Goal: Task Accomplishment & Management: Manage account settings

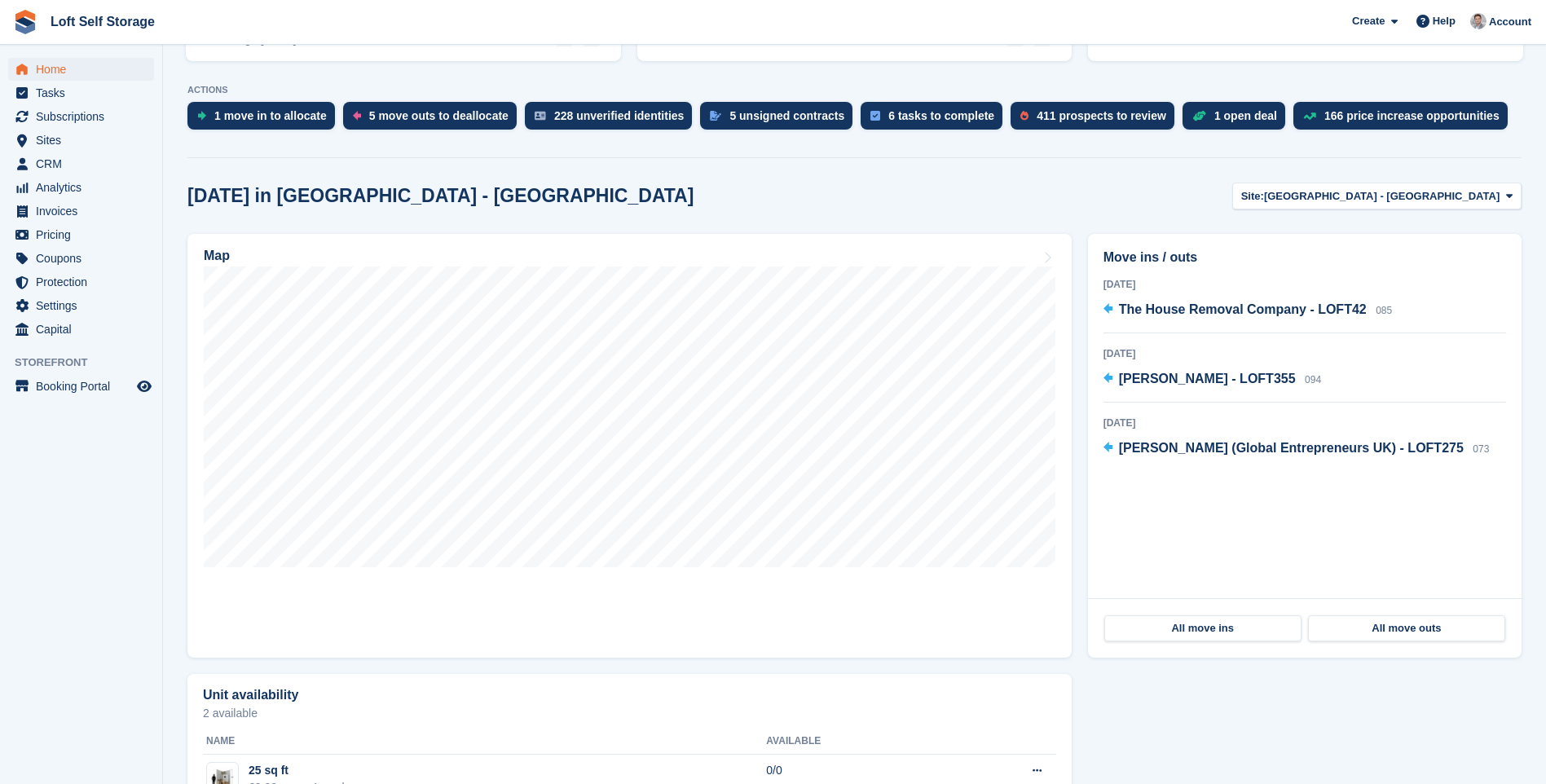
scroll to position [326, 0]
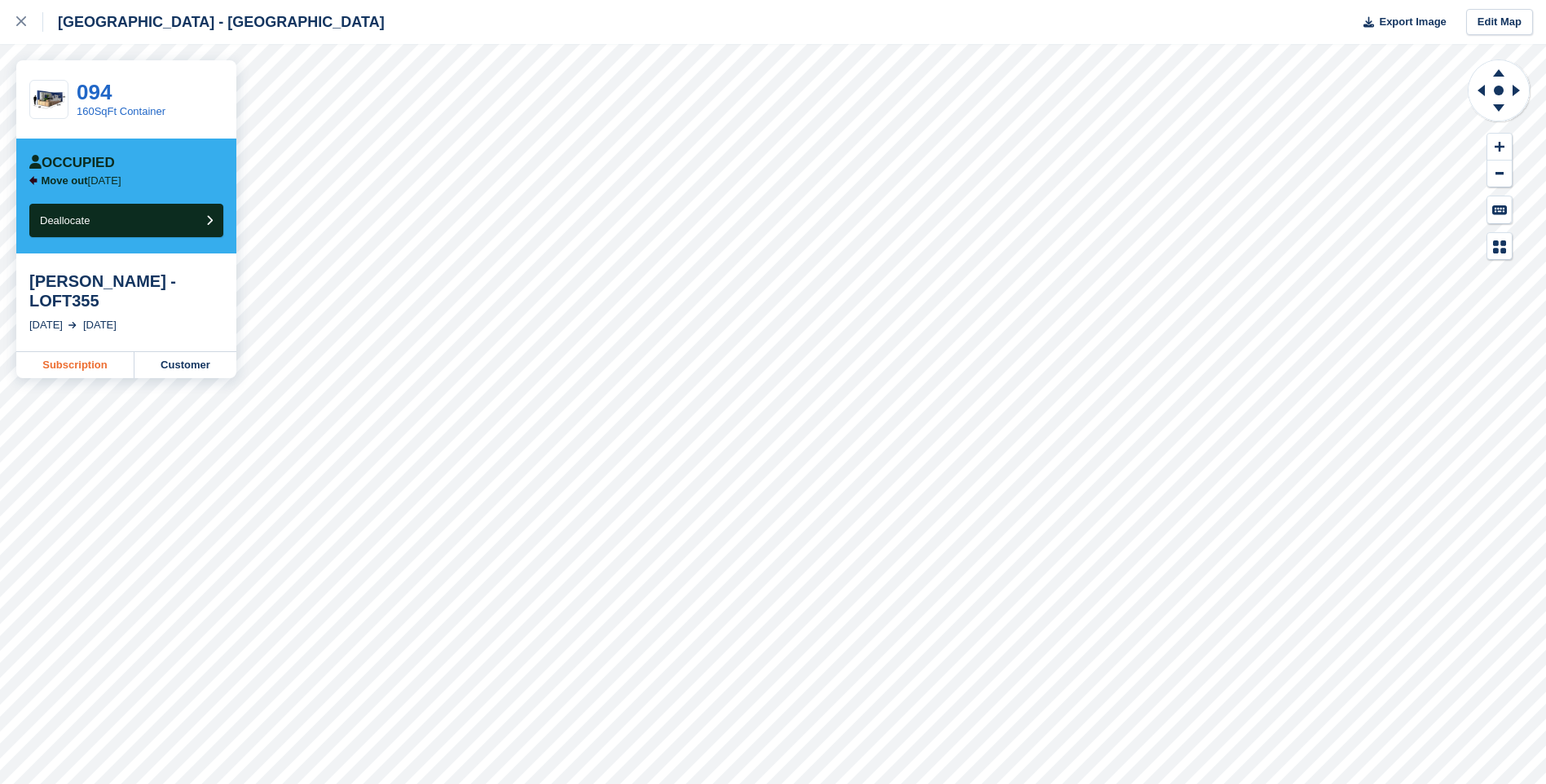
click at [98, 352] on link "Subscription" at bounding box center [75, 365] width 118 height 26
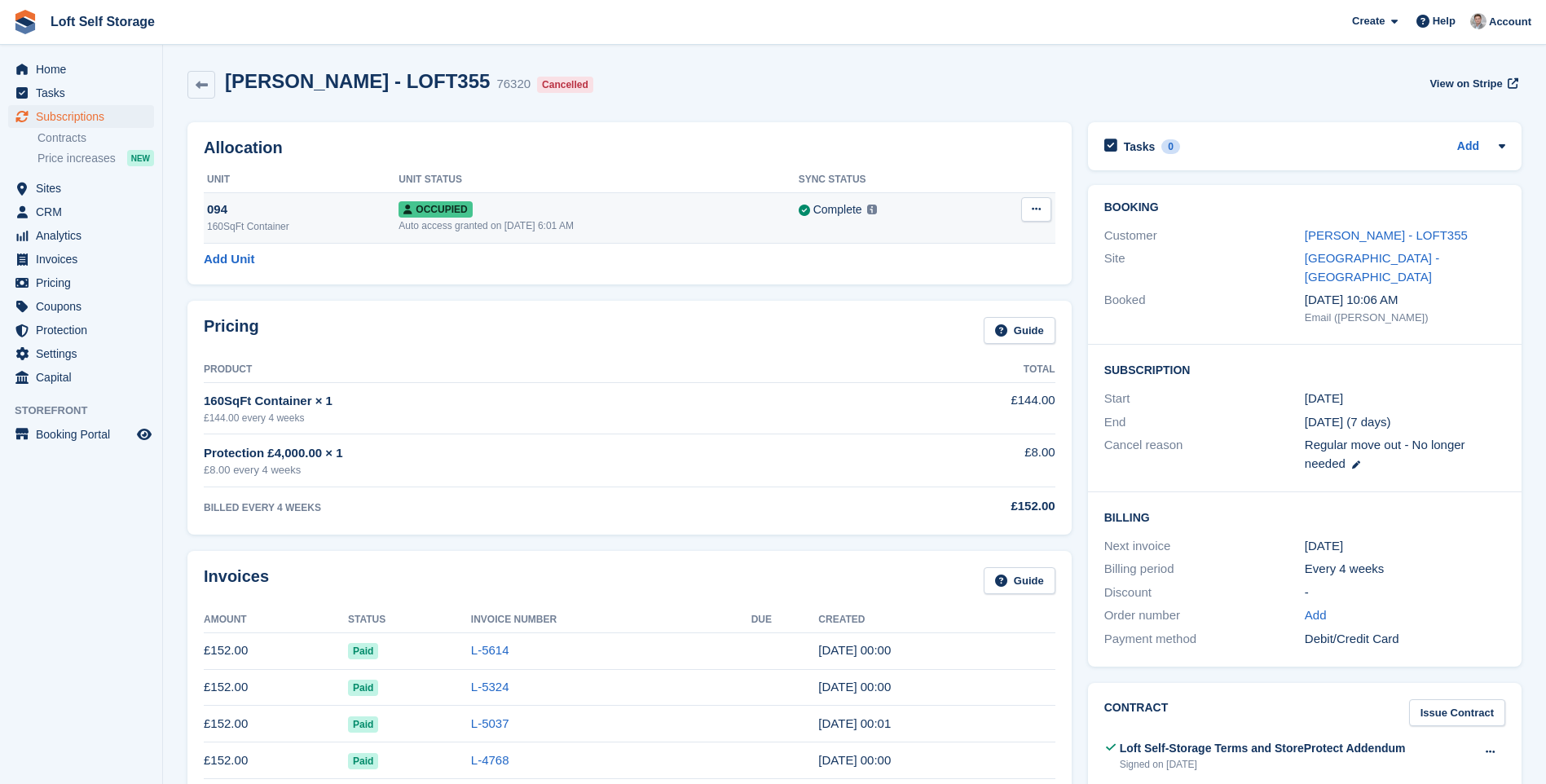
click at [1031, 216] on button at bounding box center [1035, 209] width 30 height 24
click at [942, 272] on p "Deallocate" at bounding box center [972, 276] width 142 height 21
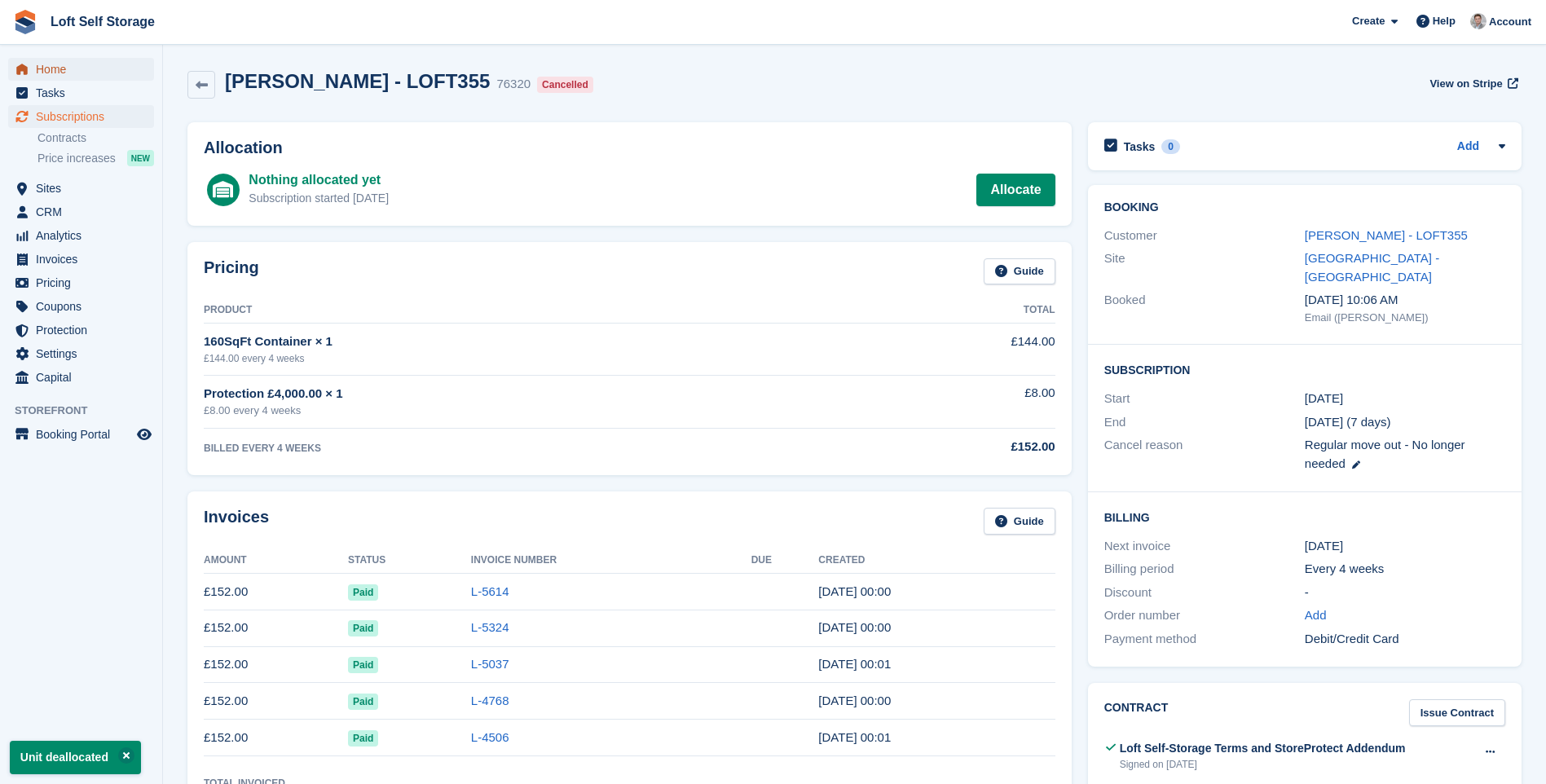
click at [50, 68] on span "Home" at bounding box center [84, 70] width 98 height 23
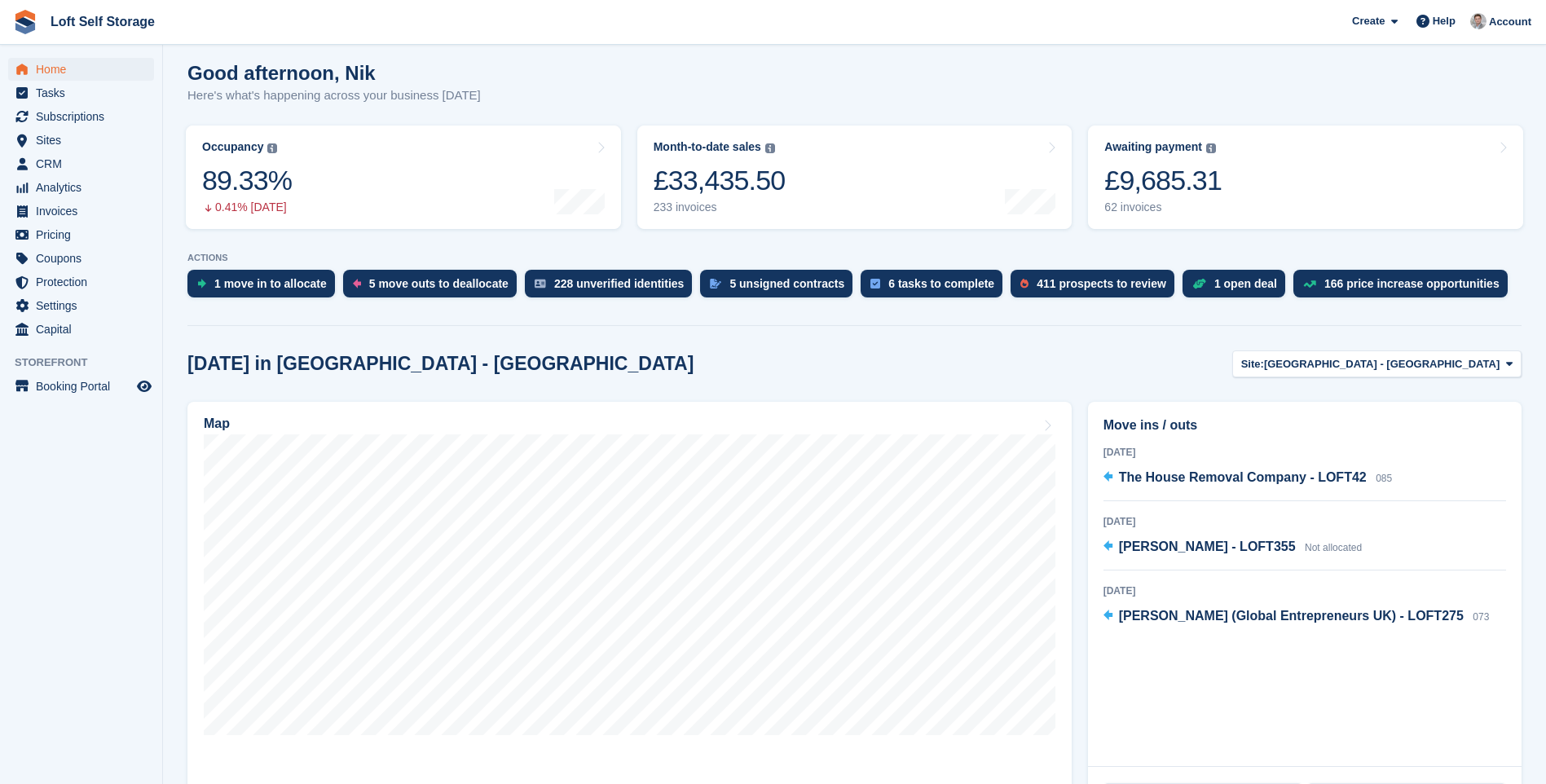
scroll to position [244, 0]
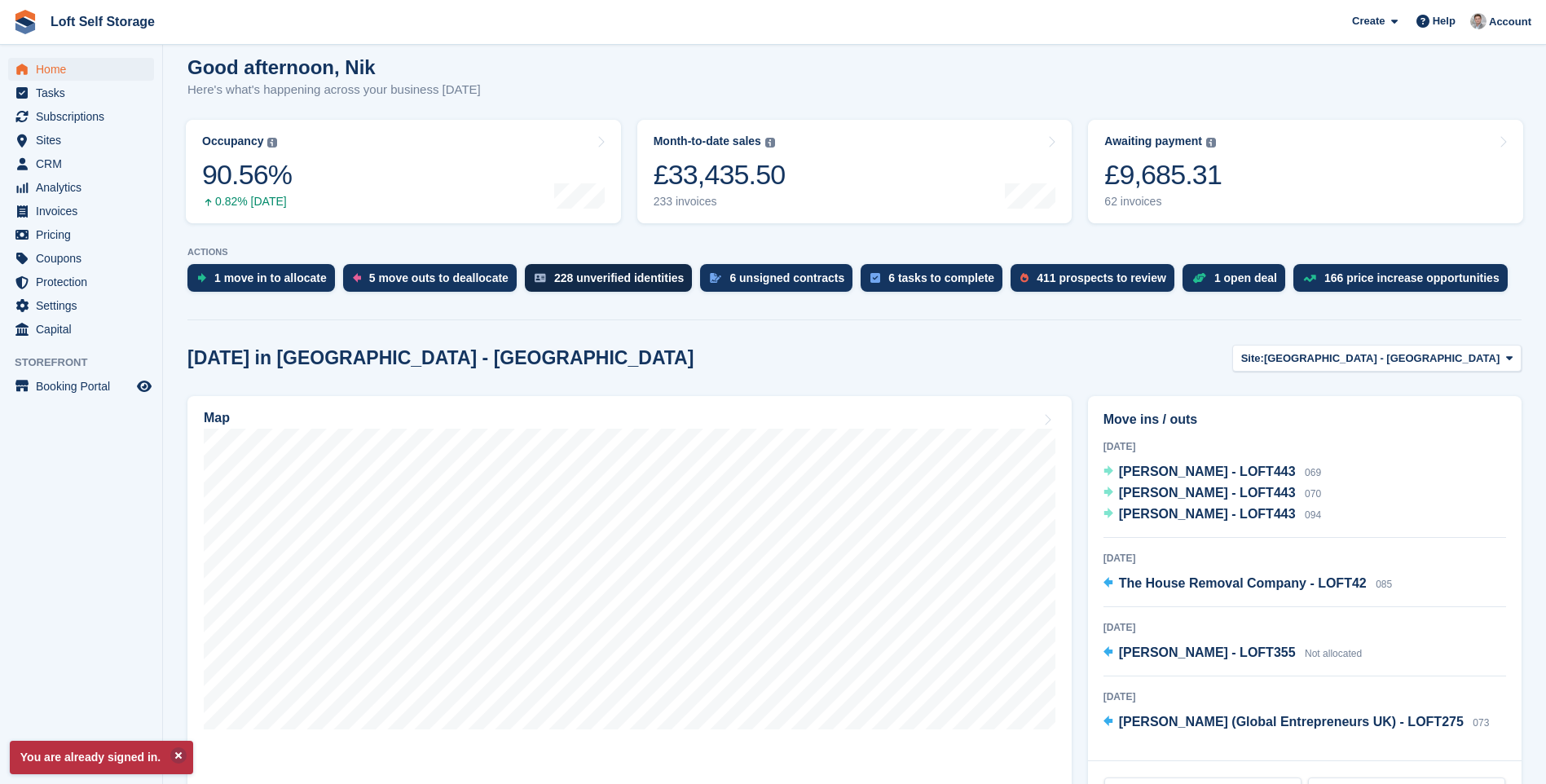
scroll to position [163, 0]
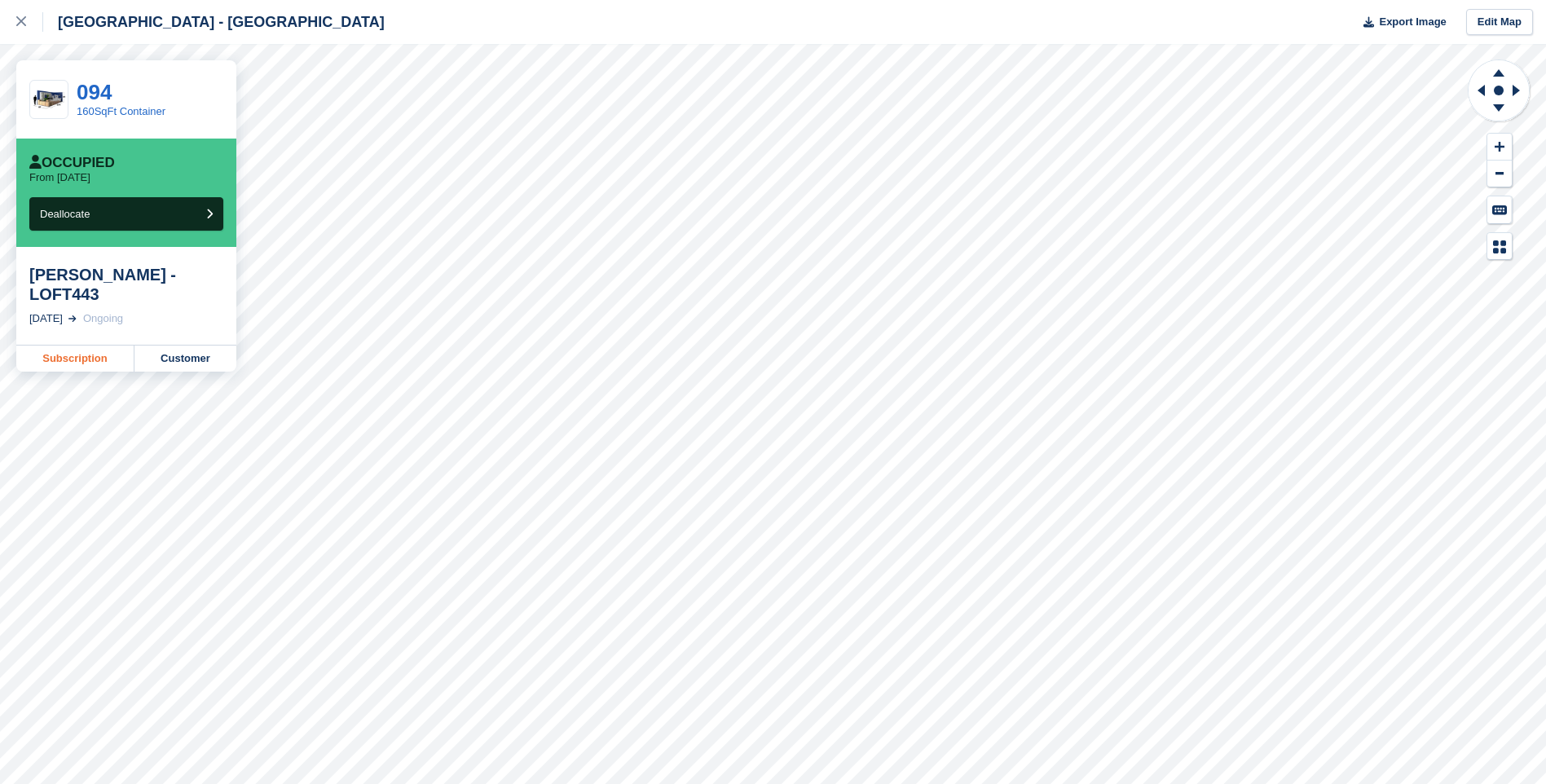
click at [101, 360] on link "Subscription" at bounding box center [75, 358] width 118 height 26
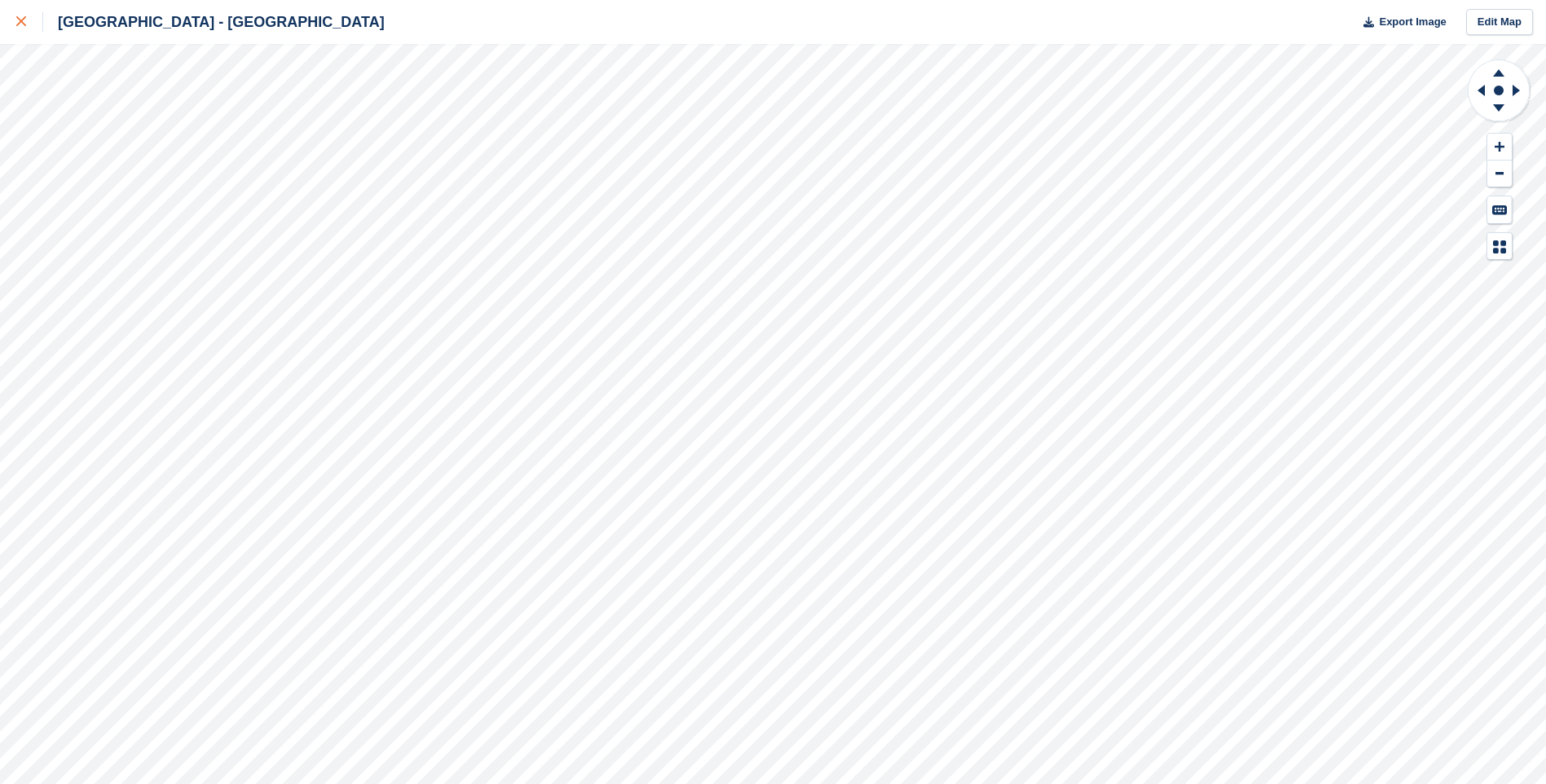
click at [18, 27] on div at bounding box center [30, 22] width 27 height 19
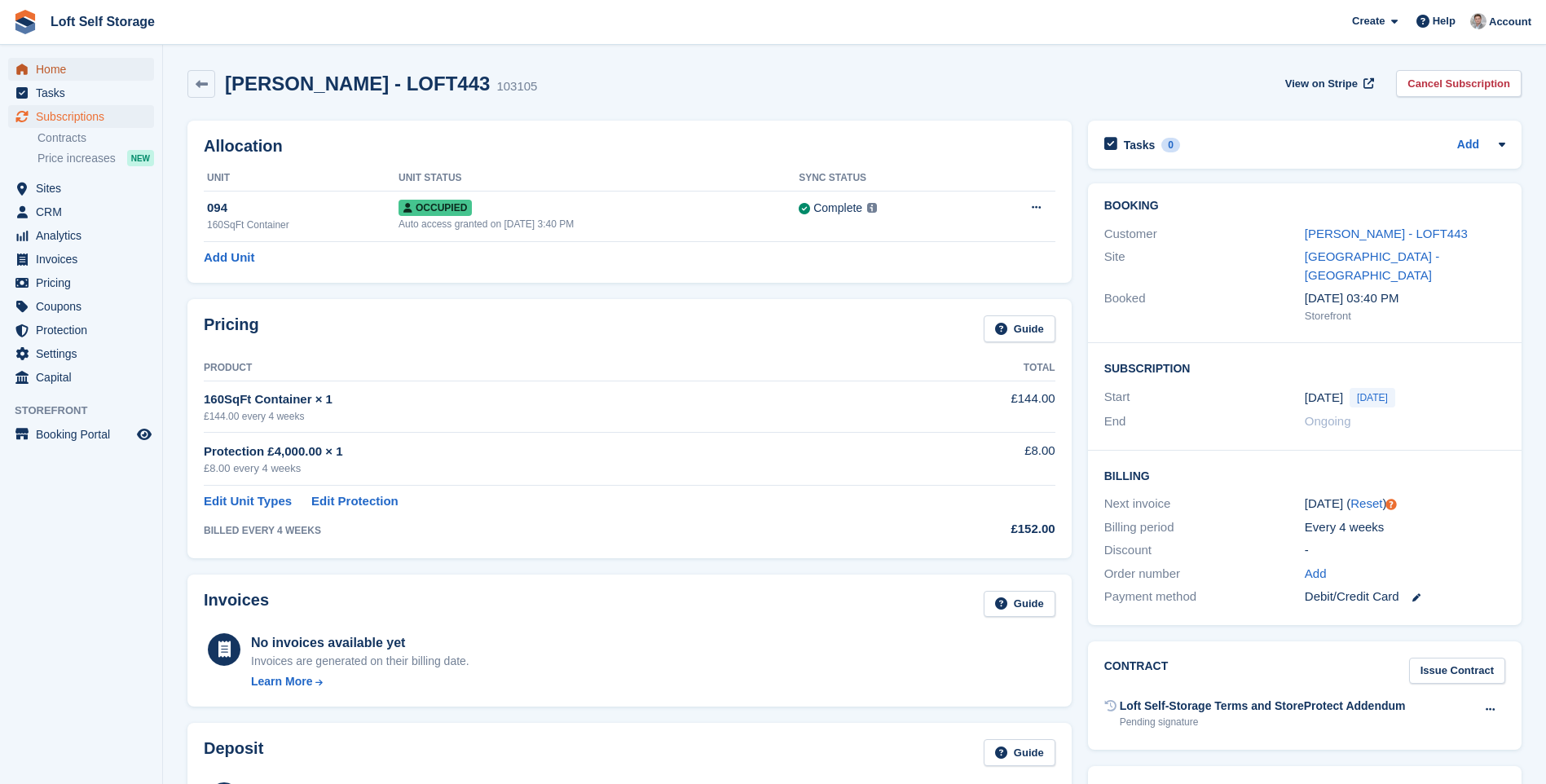
click at [25, 74] on icon "menu" at bounding box center [22, 69] width 12 height 11
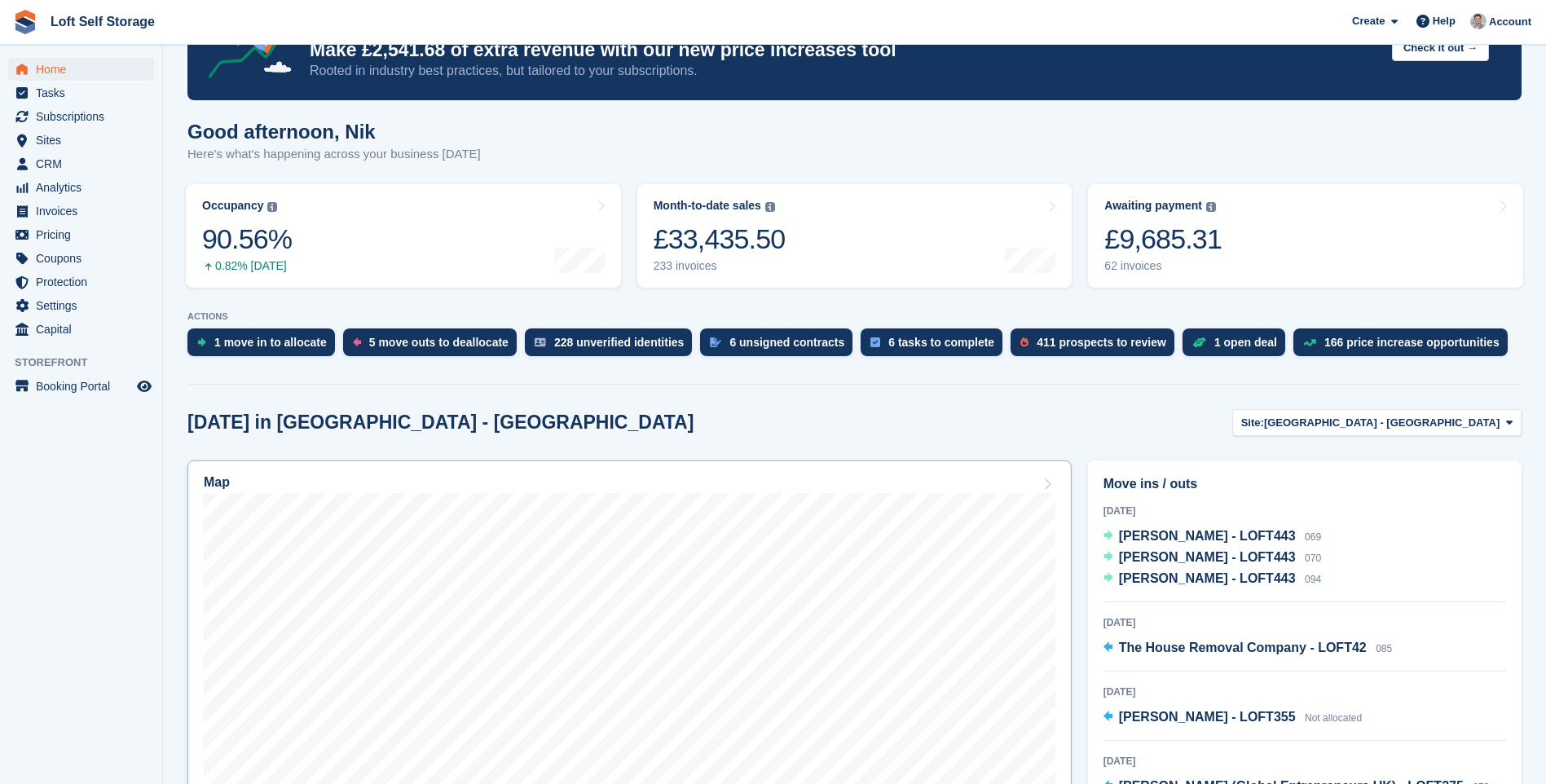
scroll to position [163, 0]
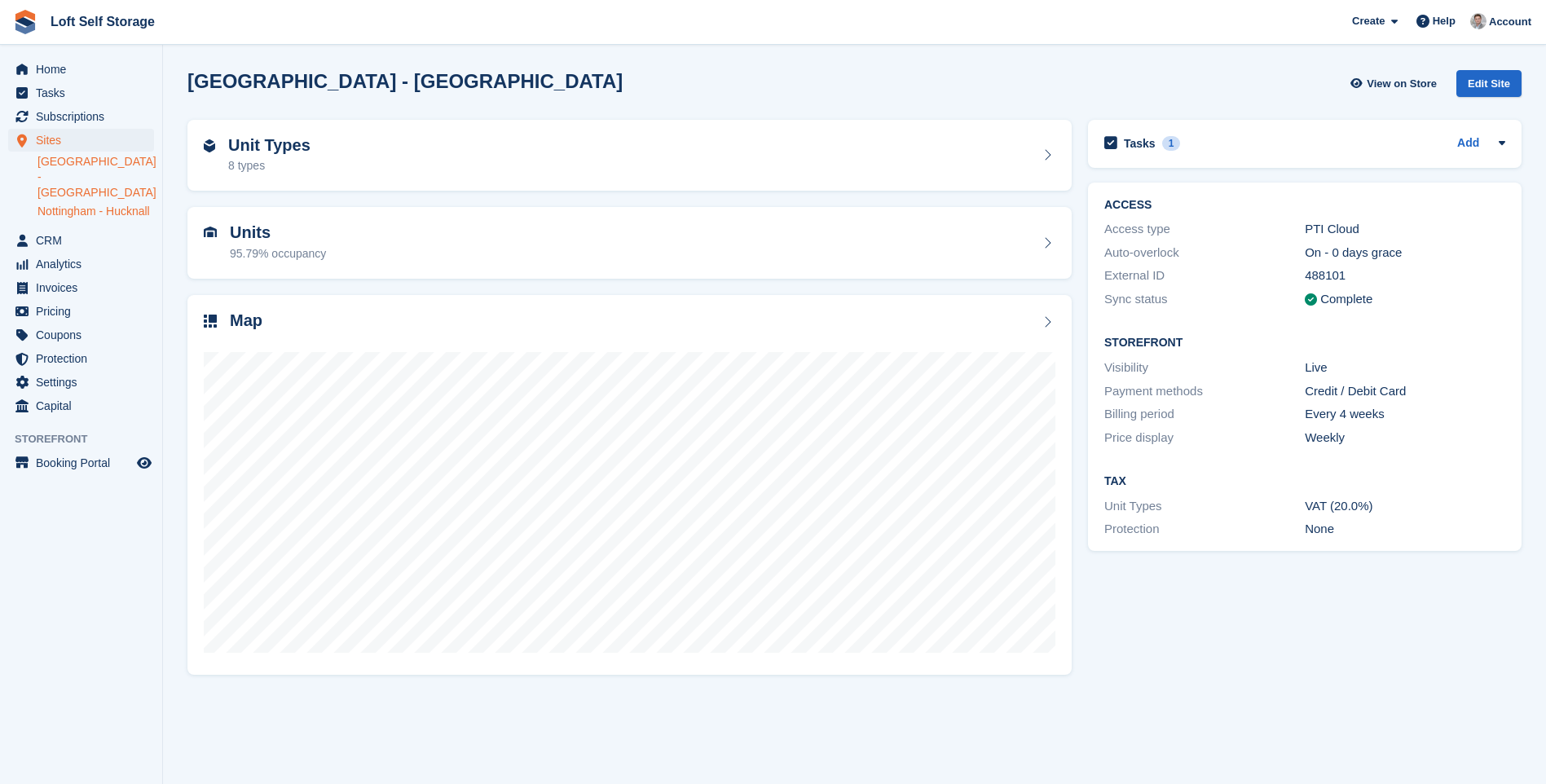
click at [46, 204] on link "Nottingham - Hucknall" at bounding box center [96, 211] width 117 height 15
